Goal: Task Accomplishment & Management: Use online tool/utility

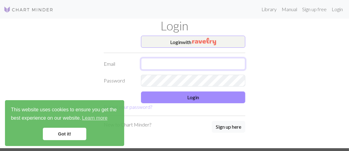
click at [156, 62] on input "text" at bounding box center [193, 64] width 104 height 12
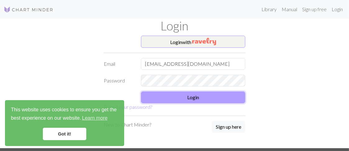
click at [186, 97] on button "Login" at bounding box center [193, 98] width 104 height 12
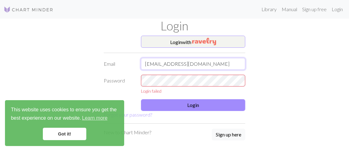
drag, startPoint x: 195, startPoint y: 63, endPoint x: 143, endPoint y: 62, distance: 52.8
click at [143, 62] on input "[EMAIL_ADDRESS][DOMAIN_NAME]" at bounding box center [193, 64] width 104 height 12
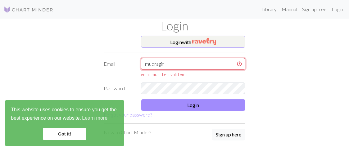
type input "mudragirl"
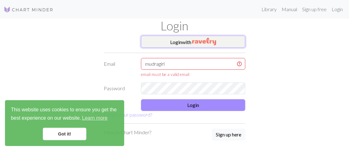
click at [177, 43] on button "Login with" at bounding box center [193, 42] width 104 height 12
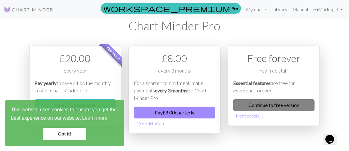
click at [251, 104] on link "Continue to free version" at bounding box center [273, 105] width 81 height 12
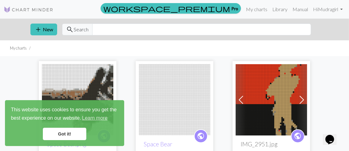
click at [60, 134] on link "Got it!" at bounding box center [64, 134] width 43 height 12
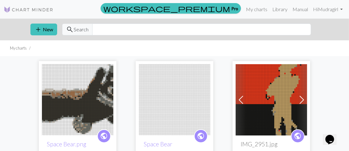
click at [60, 134] on link "Got it!" at bounding box center [64, 134] width 43 height 12
click at [44, 30] on button "add New" at bounding box center [43, 30] width 27 height 12
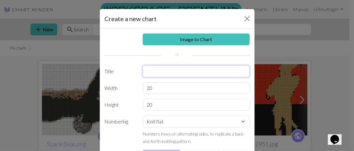
click at [143, 71] on input "text" at bounding box center [196, 72] width 107 height 12
type input "C"
type input "Lace Cap Sleeves - blue"
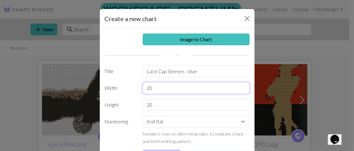
click at [157, 88] on input "20" at bounding box center [196, 88] width 107 height 12
type input "20"
click at [150, 103] on input "20" at bounding box center [196, 105] width 107 height 12
type input "24"
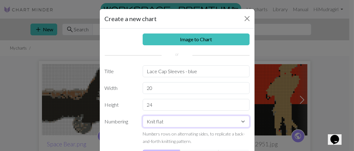
click at [241, 120] on select "Knit flat Knit in the round Lace knitting Cross stitch" at bounding box center [196, 122] width 107 height 12
select select "lace"
click at [143, 116] on select "Knit flat Knit in the round Lace knitting Cross stitch" at bounding box center [196, 122] width 107 height 12
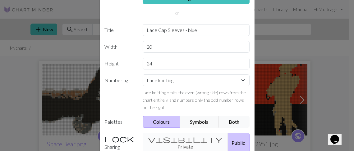
scroll to position [62, 0]
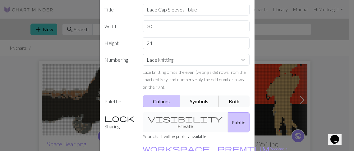
click at [202, 100] on button "Symbols" at bounding box center [199, 102] width 39 height 12
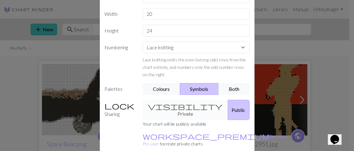
scroll to position [100, 0]
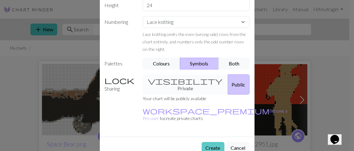
click at [212, 142] on button "Create" at bounding box center [213, 148] width 23 height 12
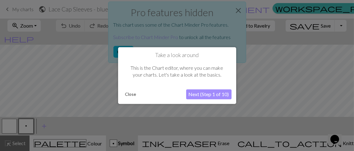
click at [205, 95] on button "Next (Step 1 of 10)" at bounding box center [208, 94] width 45 height 10
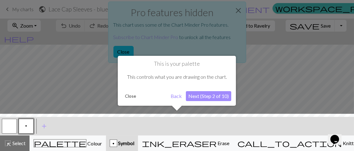
click at [129, 97] on button "Close" at bounding box center [130, 96] width 16 height 9
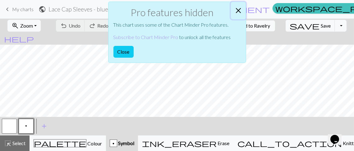
click at [238, 9] on button "Close" at bounding box center [238, 10] width 15 height 17
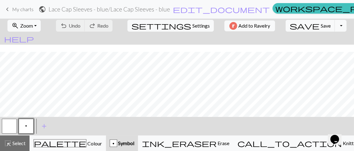
scroll to position [97, 0]
click at [43, 125] on span "add" at bounding box center [43, 126] width 7 height 9
click at [43, 125] on button "button" at bounding box center [42, 126] width 15 height 15
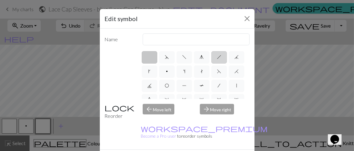
click at [217, 55] on span "h" at bounding box center [219, 57] width 4 height 5
click at [217, 54] on input "h" at bounding box center [219, 55] width 4 height 4
radio input "true"
type input "right leaning decrease"
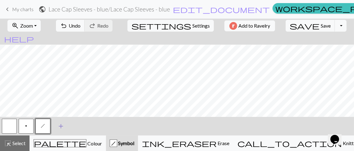
click at [60, 126] on span "add" at bounding box center [60, 126] width 7 height 9
click at [61, 126] on button "button" at bounding box center [59, 126] width 15 height 15
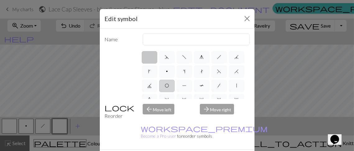
click at [169, 84] on span "O" at bounding box center [167, 85] width 4 height 5
click at [169, 84] on input "O" at bounding box center [167, 84] width 4 height 4
radio input "true"
type input "yo"
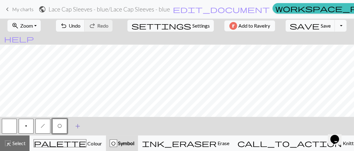
click at [77, 125] on span "add" at bounding box center [77, 126] width 7 height 9
click at [77, 125] on button "button" at bounding box center [76, 126] width 15 height 15
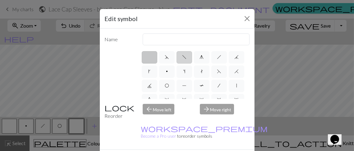
click at [183, 57] on span "f" at bounding box center [184, 57] width 4 height 5
click at [183, 57] on input "f" at bounding box center [184, 55] width 4 height 4
radio input "true"
type input "left leaning decrease"
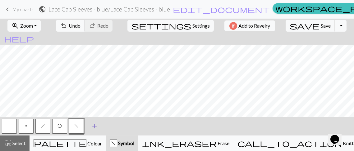
click at [93, 125] on span "add" at bounding box center [94, 126] width 7 height 9
click at [93, 125] on button "button" at bounding box center [93, 126] width 15 height 15
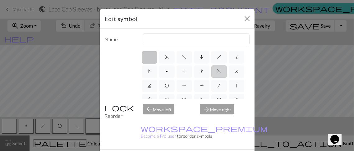
click at [217, 74] on span "F" at bounding box center [219, 71] width 4 height 5
click at [217, 72] on input "F" at bounding box center [219, 70] width 4 height 4
radio input "true"
type input "ssk"
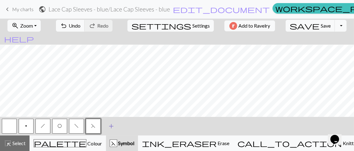
click at [110, 125] on span "add" at bounding box center [110, 126] width 7 height 9
click at [110, 125] on button "button" at bounding box center [109, 126] width 15 height 15
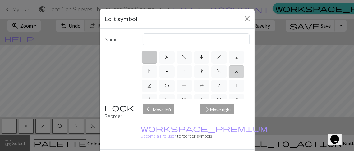
click at [234, 74] on span "H" at bounding box center [236, 71] width 4 height 5
click at [234, 72] on input "H" at bounding box center [236, 70] width 4 height 4
radio input "true"
type input "k2tog"
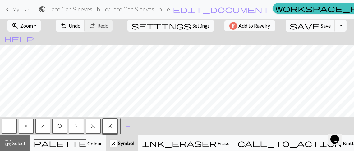
click at [109, 124] on span "H" at bounding box center [110, 126] width 4 height 5
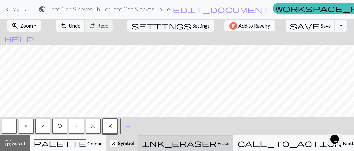
click at [213, 145] on div "ink_eraser Erase Erase" at bounding box center [185, 143] width 87 height 7
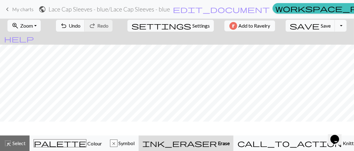
scroll to position [79, 0]
click at [117, 27] on div "undo Undo Undo redo Redo Redo" at bounding box center [84, 26] width 66 height 14
click at [80, 25] on span "Undo" at bounding box center [75, 26] width 12 height 6
click at [134, 142] on span "Symbol" at bounding box center [125, 143] width 17 height 6
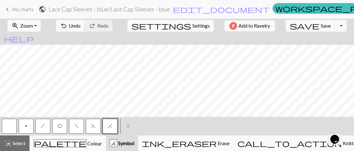
click at [134, 142] on span "Symbol" at bounding box center [125, 143] width 17 height 6
click at [58, 128] on span "O" at bounding box center [59, 126] width 4 height 5
click at [94, 127] on span "F" at bounding box center [93, 126] width 4 height 5
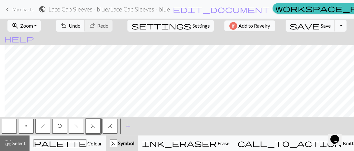
click at [61, 126] on span "O" at bounding box center [59, 126] width 4 height 5
click at [111, 125] on span "H" at bounding box center [110, 126] width 4 height 5
click at [92, 128] on span "F" at bounding box center [93, 126] width 4 height 5
click at [61, 127] on span "O" at bounding box center [59, 126] width 4 height 5
click at [107, 129] on button "H" at bounding box center [109, 126] width 15 height 15
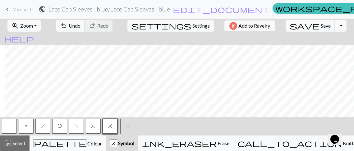
click at [90, 129] on button "F" at bounding box center [93, 126] width 15 height 15
click at [192, 26] on span "Settings" at bounding box center [200, 25] width 17 height 7
select select "aran"
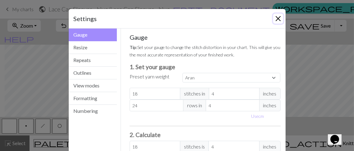
click at [275, 19] on button "Close" at bounding box center [278, 19] width 10 height 10
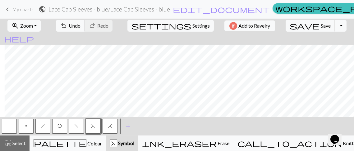
click at [60, 127] on span "O" at bounding box center [59, 126] width 4 height 5
click at [108, 128] on span "H" at bounding box center [110, 126] width 4 height 5
drag, startPoint x: 78, startPoint y: 120, endPoint x: 93, endPoint y: 126, distance: 16.4
click at [93, 126] on div "p h O f F H" at bounding box center [59, 126] width 117 height 17
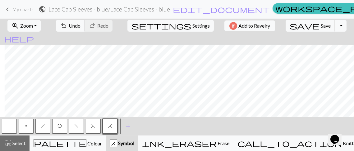
click at [75, 125] on span "f" at bounding box center [76, 126] width 4 height 5
click at [92, 124] on span "F" at bounding box center [93, 126] width 4 height 5
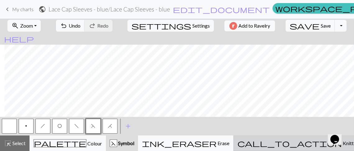
click at [342, 141] on span "Knitting mode" at bounding box center [357, 143] width 31 height 6
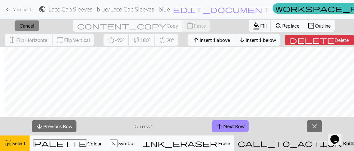
click at [25, 25] on span "Cancel" at bounding box center [27, 26] width 15 height 6
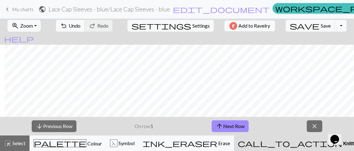
click at [19, 9] on span "My charts" at bounding box center [22, 9] width 21 height 6
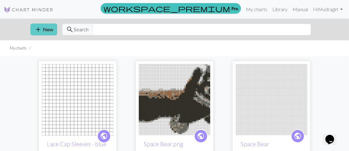
click at [41, 31] on span "add" at bounding box center [37, 29] width 7 height 9
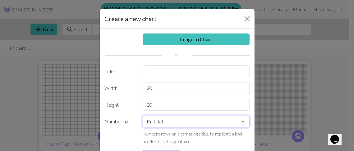
click at [240, 120] on select "Knit flat Knit in the round Lace knitting Cross stitch" at bounding box center [196, 122] width 107 height 12
select select "round"
click at [143, 116] on select "Knit flat Knit in the round Lace knitting Cross stitch" at bounding box center [196, 122] width 107 height 12
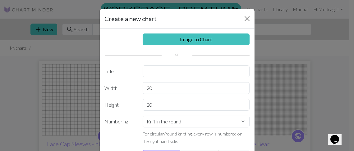
click at [205, 94] on div "Image to Chart Title Width 20 Height 20 Numbering Knit flat Knit in the round L…" at bounding box center [177, 129] width 155 height 201
click at [187, 71] on input "text" at bounding box center [196, 72] width 107 height 12
type input "Lace Cap 2"
click at [155, 104] on input "20" at bounding box center [196, 105] width 107 height 12
type input "24"
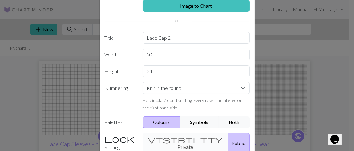
scroll to position [35, 0]
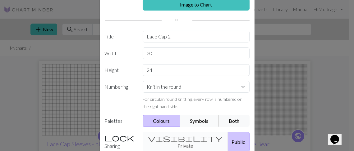
click at [207, 121] on button "Symbols" at bounding box center [199, 121] width 39 height 12
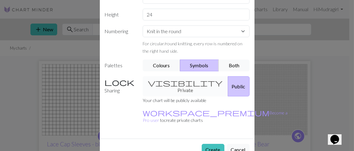
scroll to position [91, 0]
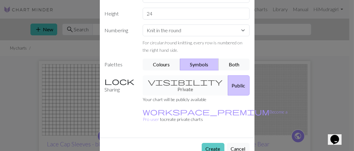
click at [213, 143] on button "Create" at bounding box center [213, 149] width 23 height 12
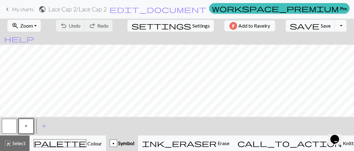
scroll to position [88, 0]
click at [26, 125] on span "p" at bounding box center [26, 126] width 2 height 5
click at [26, 125] on div "Edit symbol Name Purl d f g h j k p s t F H J O P T / | 0 1 2 3 4 5 6 7 8 9 e m…" at bounding box center [177, 75] width 354 height 151
click at [26, 125] on span "p" at bounding box center [26, 126] width 2 height 5
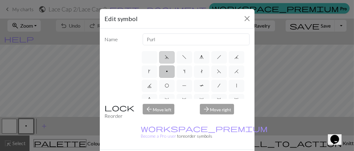
click at [163, 59] on label "d" at bounding box center [167, 57] width 16 height 12
click at [165, 57] on input "d" at bounding box center [167, 55] width 4 height 4
radio input "true"
type input "sk2p"
click at [217, 74] on span "F" at bounding box center [219, 71] width 4 height 5
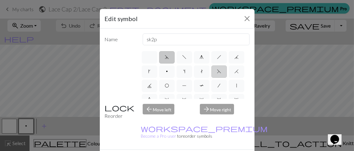
click at [217, 72] on input "F" at bounding box center [219, 70] width 4 height 4
radio input "true"
type input "ssk"
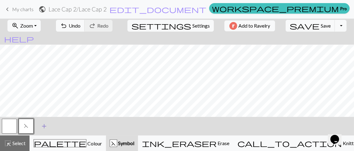
click at [42, 128] on span "add" at bounding box center [43, 126] width 7 height 9
click at [42, 128] on button "button" at bounding box center [42, 126] width 15 height 15
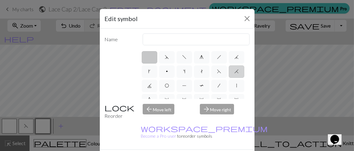
click at [229, 78] on label "H" at bounding box center [237, 72] width 16 height 12
click at [234, 72] on input "H" at bounding box center [236, 70] width 4 height 4
radio input "true"
type input "k2tog"
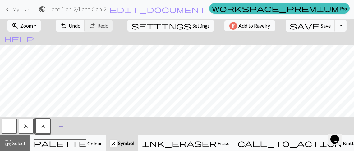
click at [61, 124] on span "add" at bounding box center [60, 126] width 7 height 9
click at [61, 124] on button "button" at bounding box center [59, 126] width 15 height 15
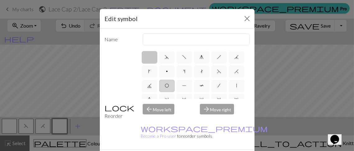
click at [169, 86] on span "O" at bounding box center [167, 85] width 4 height 5
click at [169, 86] on input "O" at bounding box center [167, 84] width 4 height 4
radio input "true"
type input "yo"
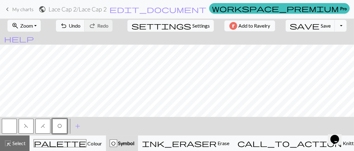
click at [61, 124] on button "O" at bounding box center [59, 126] width 15 height 15
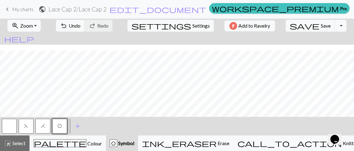
scroll to position [97, 0]
click at [45, 127] on button "H" at bounding box center [42, 126] width 15 height 15
click at [28, 124] on button "F" at bounding box center [26, 126] width 15 height 15
click at [60, 126] on span "O" at bounding box center [59, 126] width 4 height 5
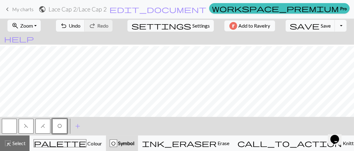
scroll to position [29, 0]
click at [43, 123] on button "H" at bounding box center [42, 126] width 15 height 15
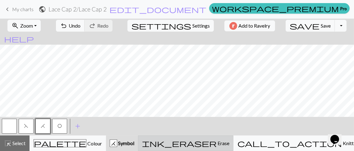
click at [216, 143] on span "ink_eraser" at bounding box center [179, 143] width 75 height 9
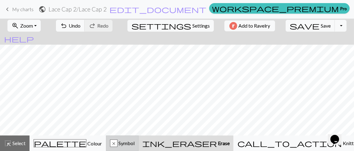
click at [134, 144] on span "Symbol" at bounding box center [125, 143] width 17 height 6
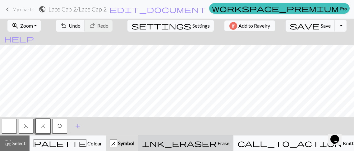
click at [216, 142] on span "ink_eraser" at bounding box center [179, 143] width 75 height 9
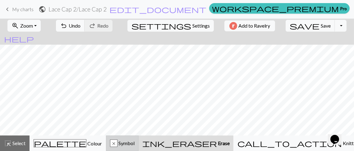
click at [134, 145] on span "Symbol" at bounding box center [125, 143] width 17 height 6
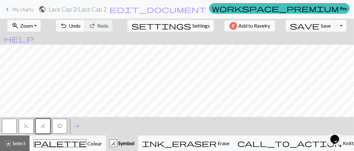
click at [58, 127] on span "O" at bounding box center [59, 126] width 4 height 5
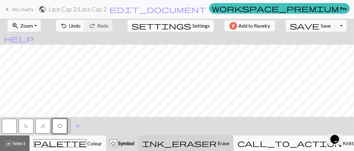
click at [229, 141] on span "Erase" at bounding box center [222, 143] width 13 height 6
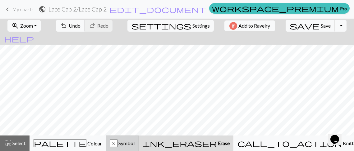
click at [134, 146] on span "Symbol" at bounding box center [125, 143] width 17 height 6
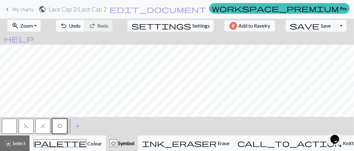
click at [46, 126] on button "H" at bounding box center [42, 126] width 15 height 15
click at [26, 126] on span "F" at bounding box center [26, 126] width 4 height 5
click at [309, 27] on button "save Save Save" at bounding box center [309, 26] width 49 height 12
click at [334, 25] on button "Toggle Dropdown" at bounding box center [340, 26] width 12 height 12
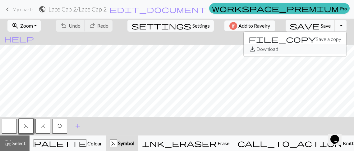
click at [311, 48] on button "save_alt Download" at bounding box center [294, 49] width 102 height 10
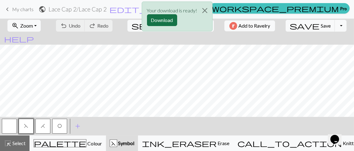
click at [169, 19] on button "Download" at bounding box center [162, 20] width 30 height 12
